Goal: Task Accomplishment & Management: Use online tool/utility

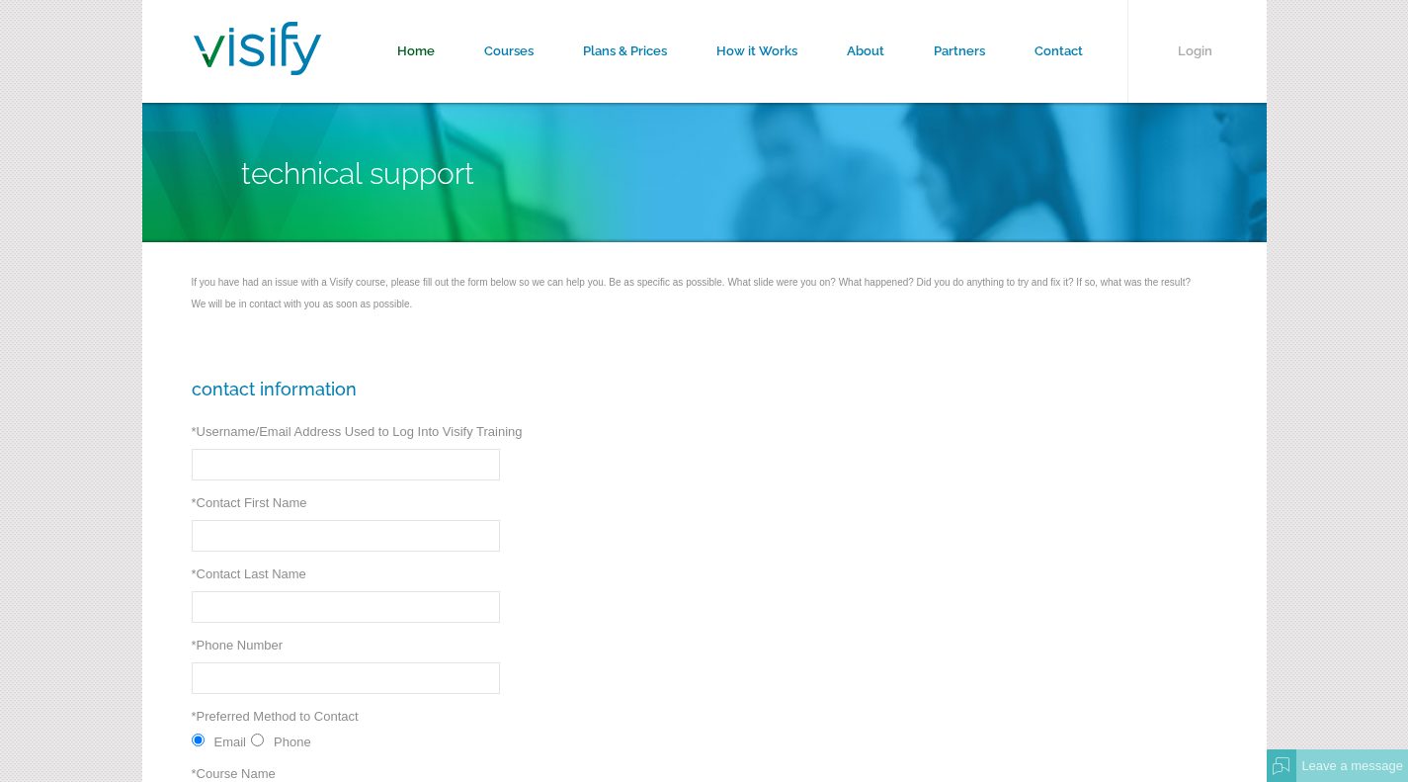
click at [429, 52] on link "Home" at bounding box center [416, 51] width 87 height 103
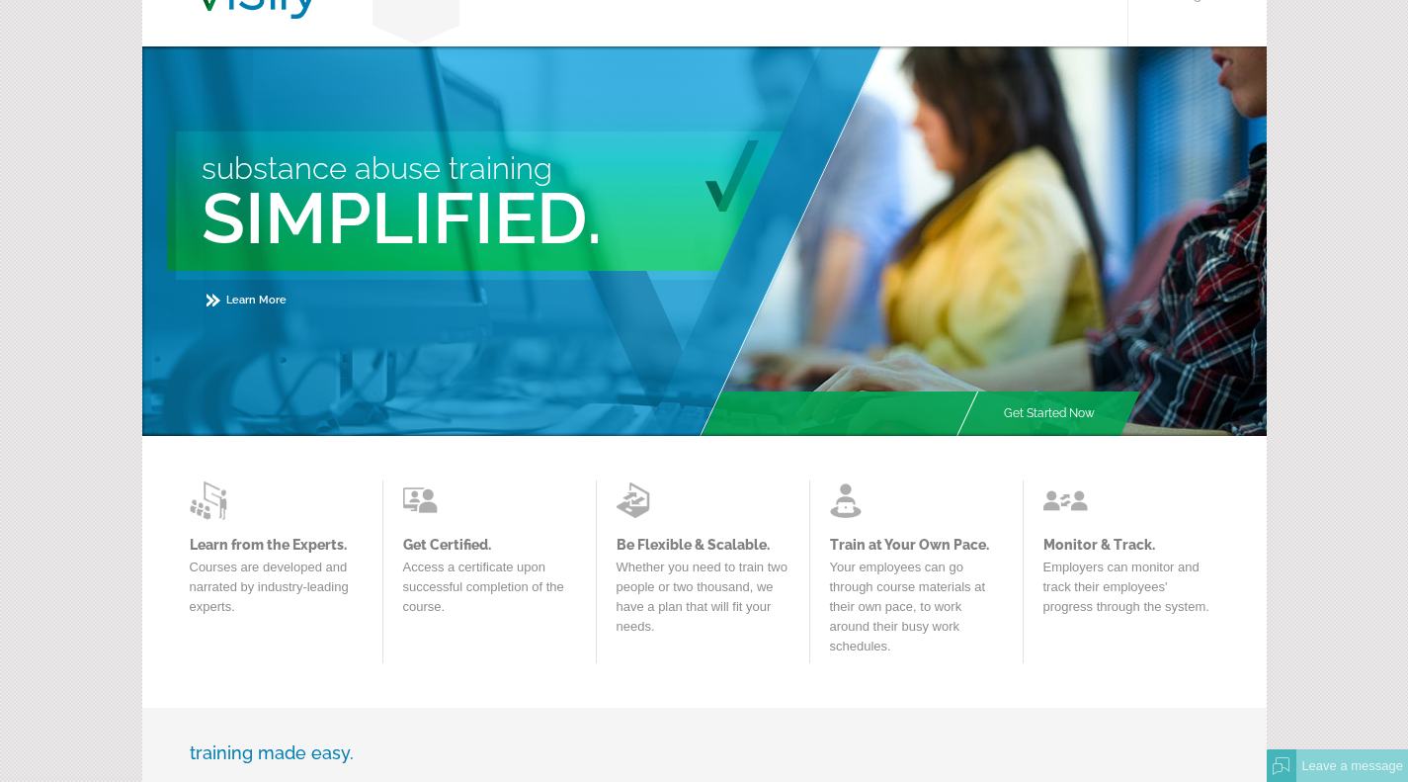
scroll to position [47, 0]
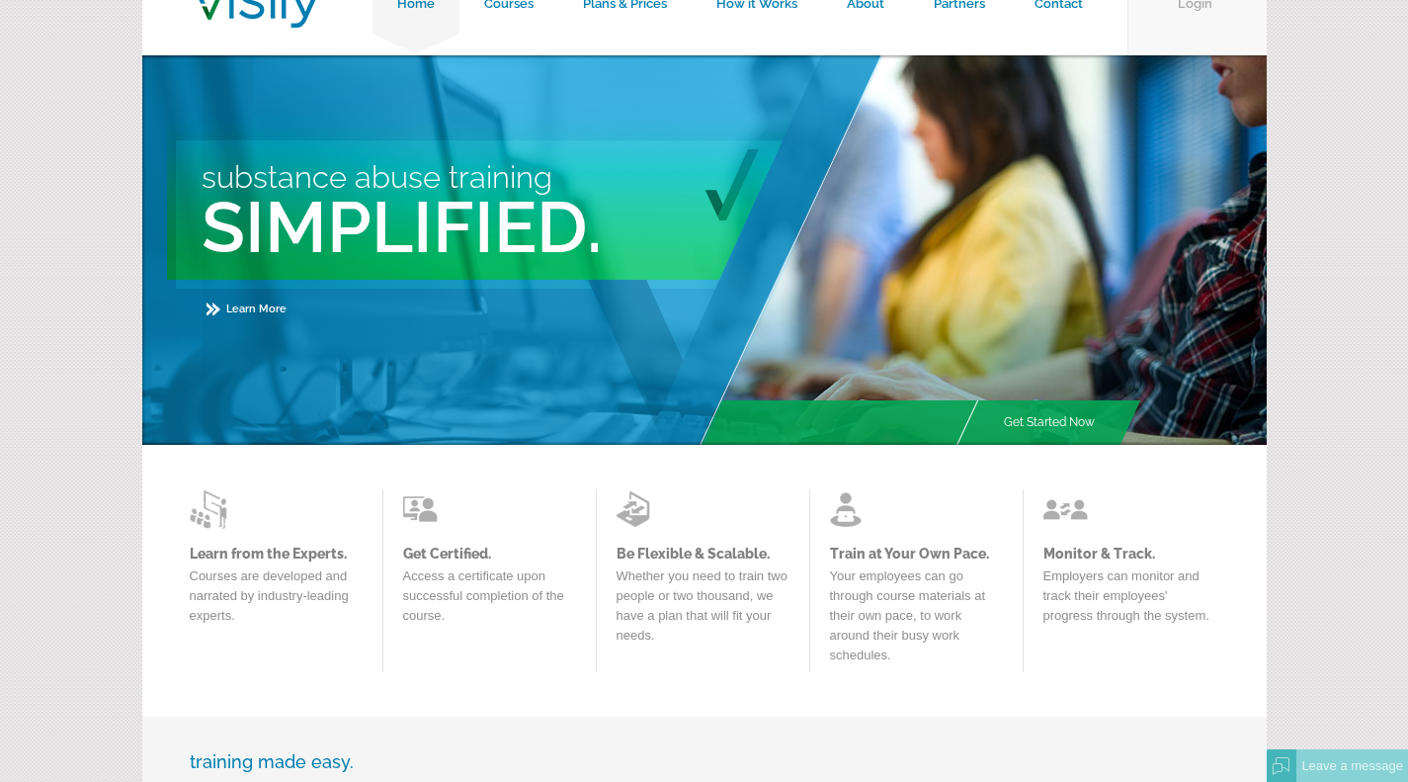
click at [1197, 24] on link "Login" at bounding box center [1197, 4] width 139 height 103
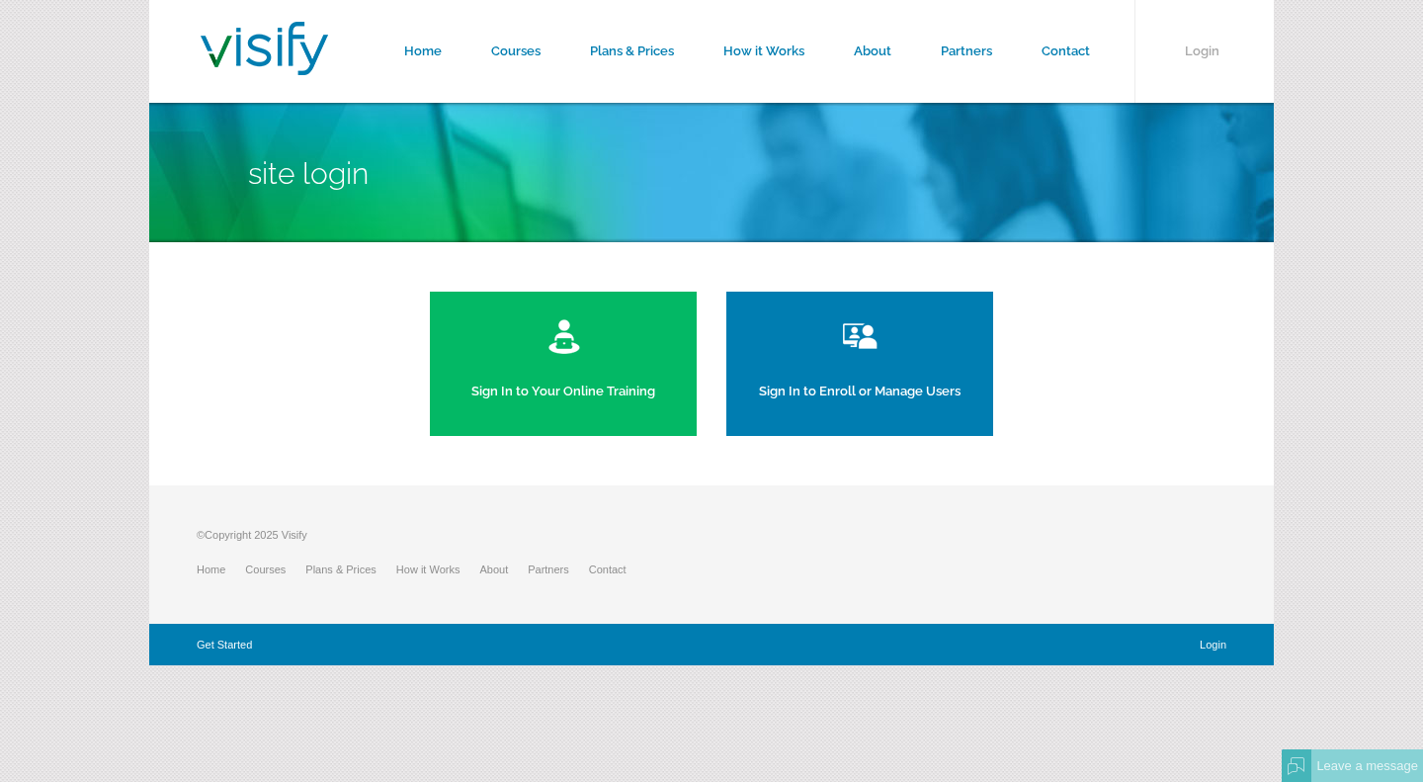
click at [661, 353] on link "Sign In to Your Online Training" at bounding box center [563, 364] width 267 height 144
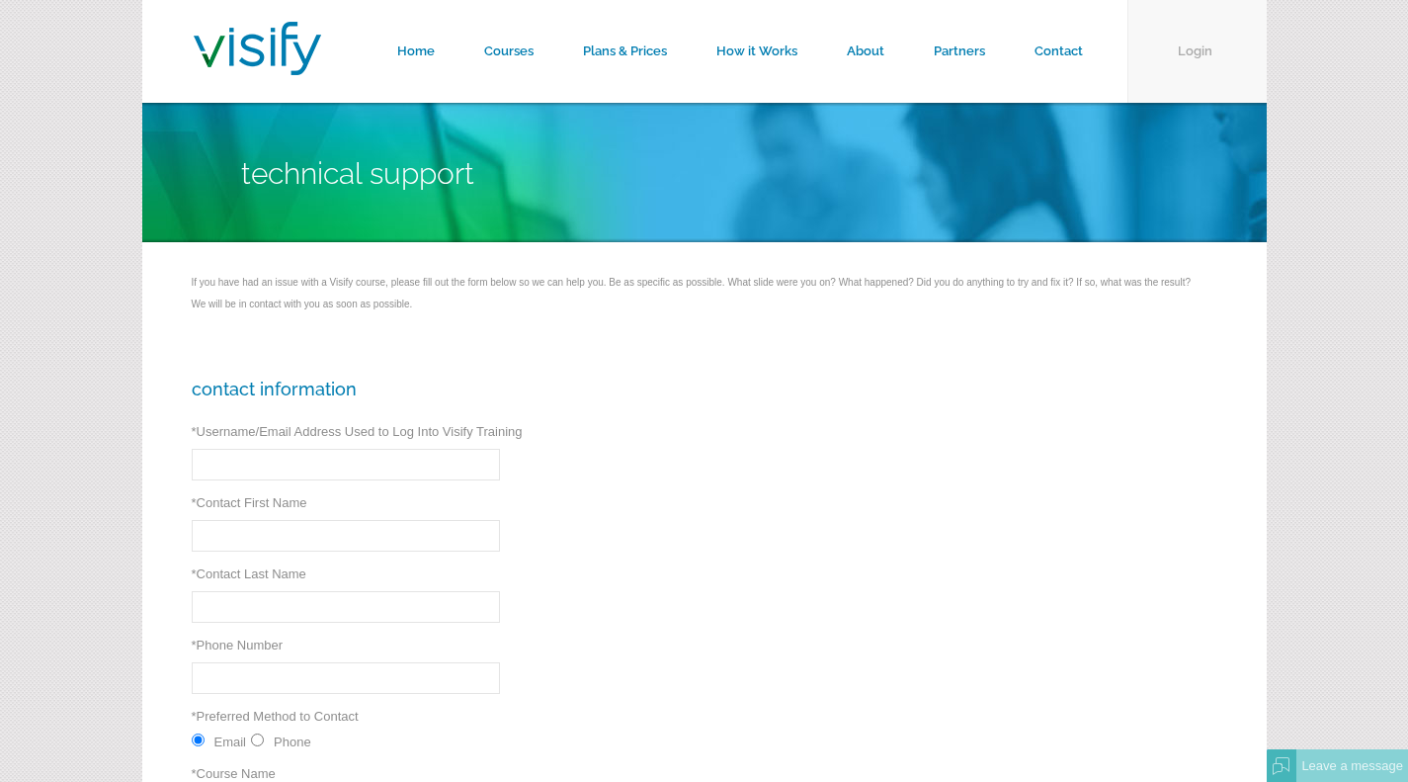
click at [1196, 51] on link "Login" at bounding box center [1197, 51] width 139 height 103
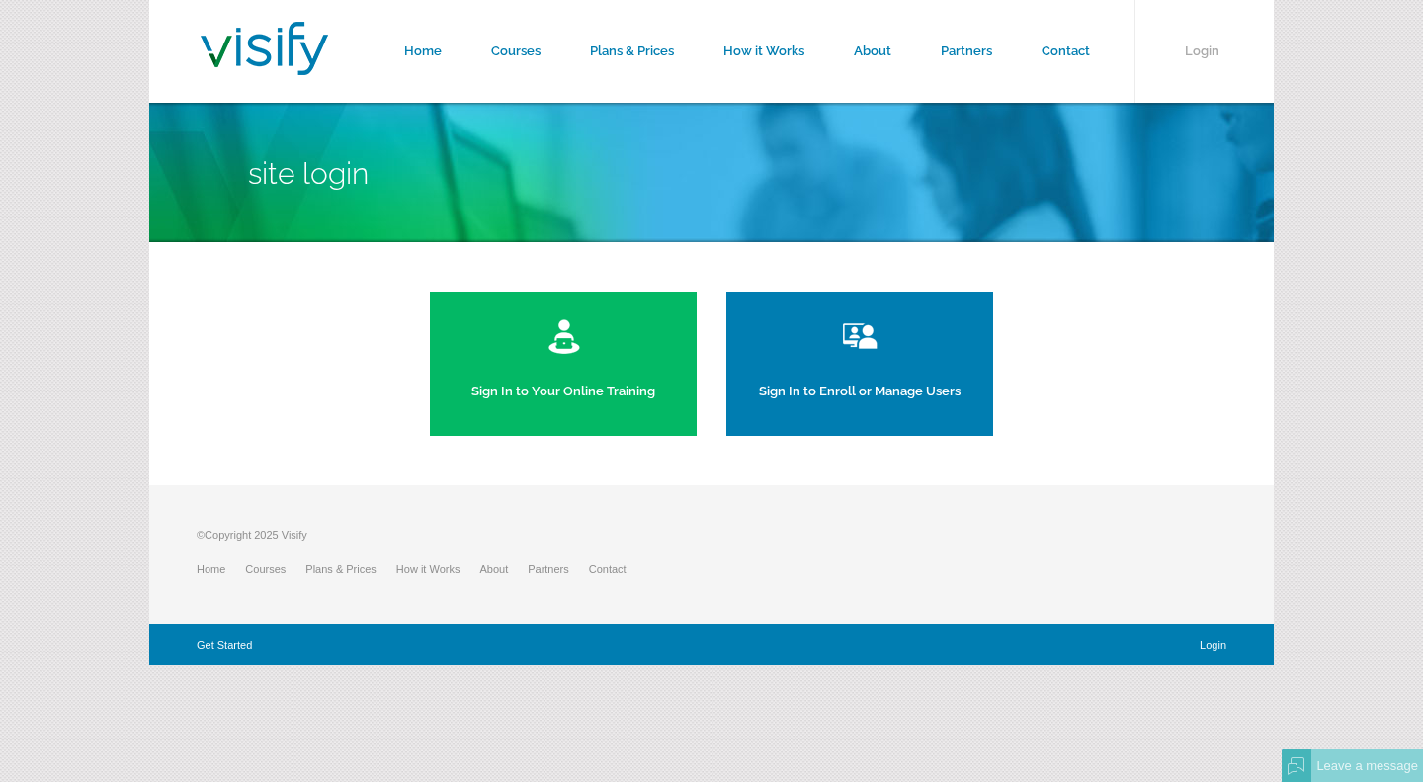
click at [563, 372] on link "Sign In to Your Online Training" at bounding box center [563, 364] width 267 height 144
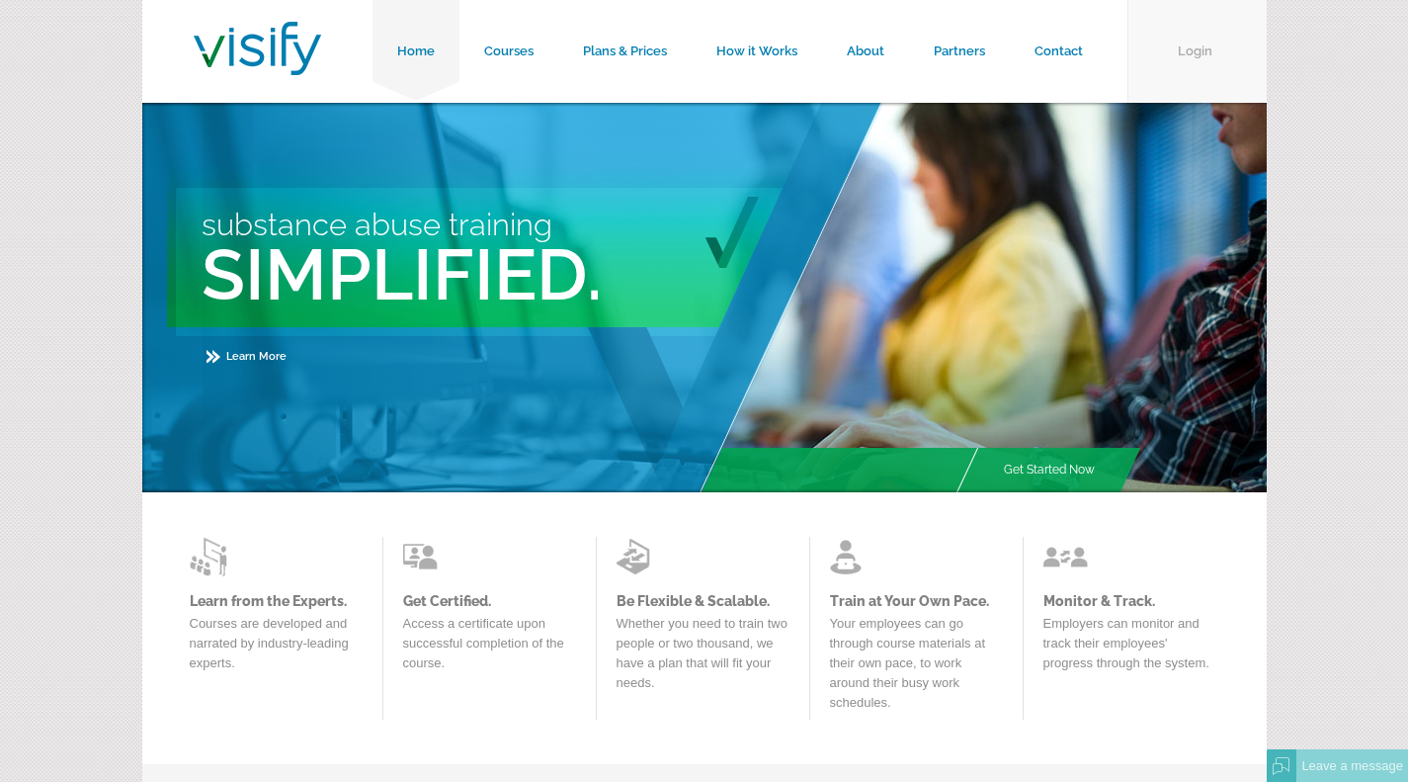
click at [1213, 45] on link "Login" at bounding box center [1197, 51] width 139 height 103
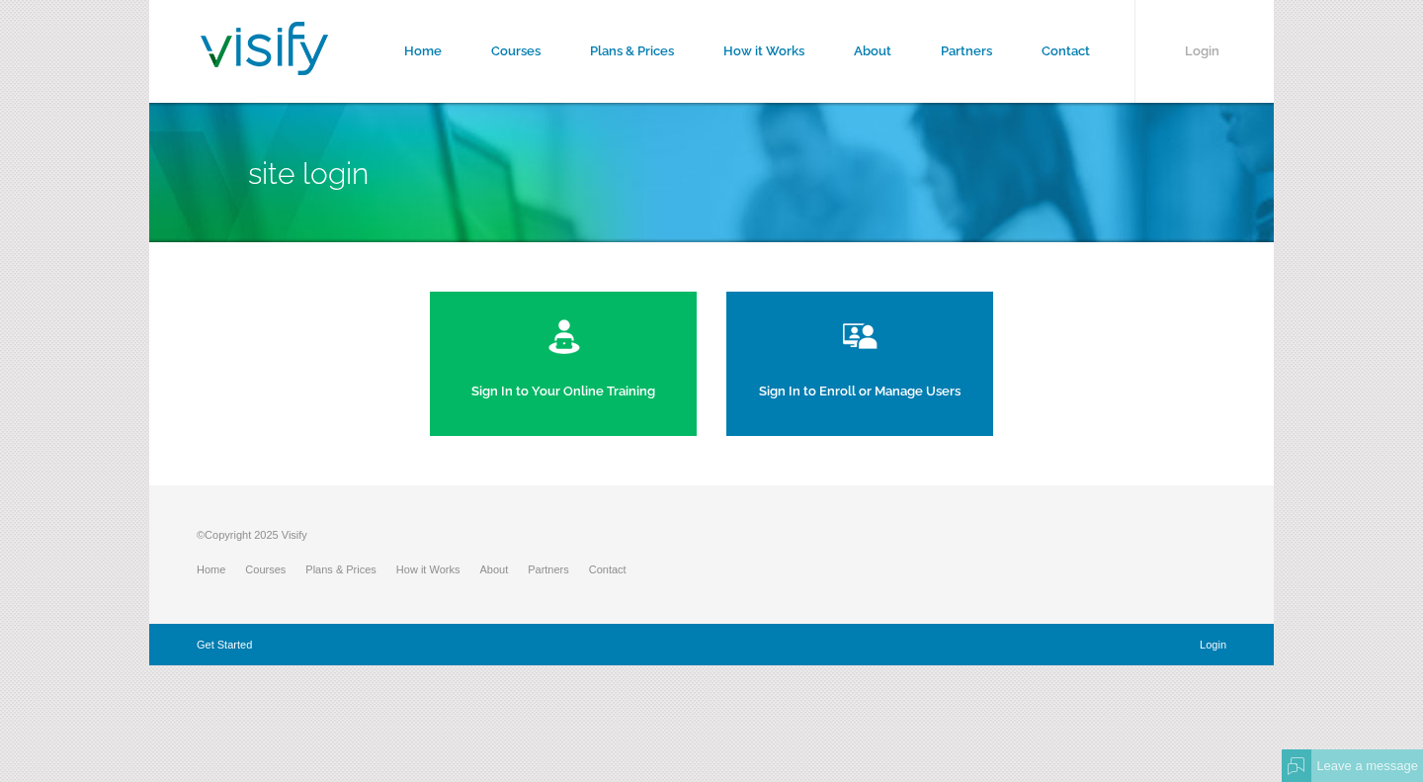
click at [616, 383] on link "Sign In to Your Online Training" at bounding box center [563, 364] width 267 height 144
